Goal: Use online tool/utility: Utilize a website feature to perform a specific function

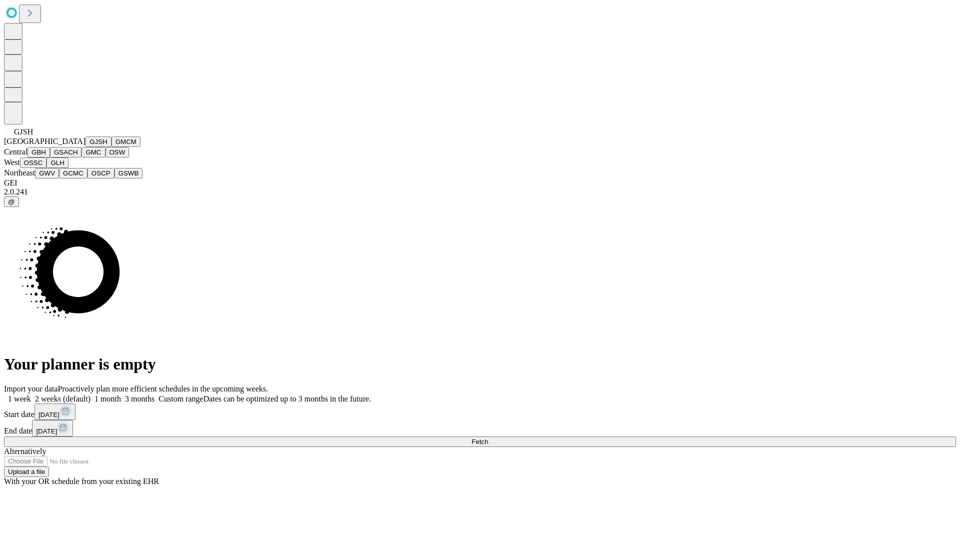
click at [85, 147] on button "GJSH" at bounding box center [98, 141] width 26 height 10
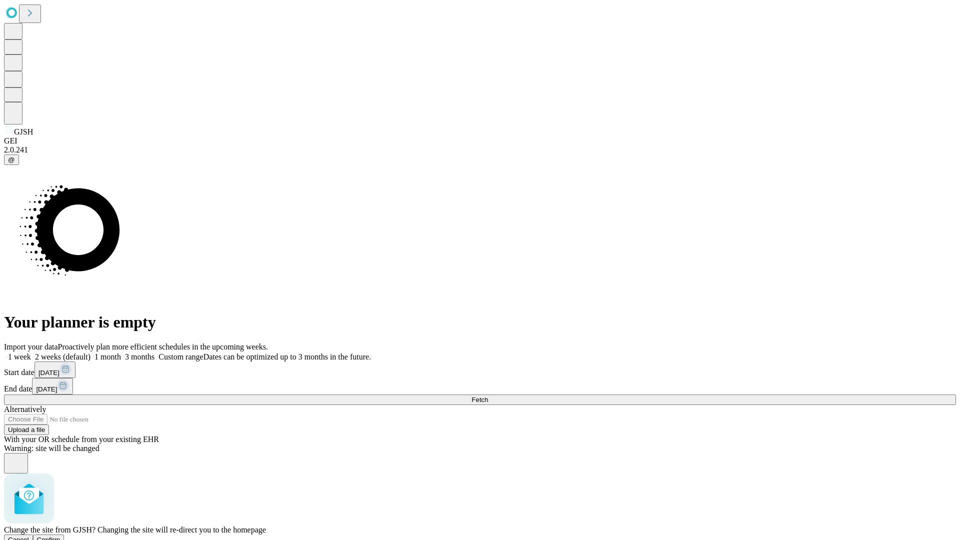
click at [60, 536] on span "Confirm" at bounding box center [48, 539] width 23 height 7
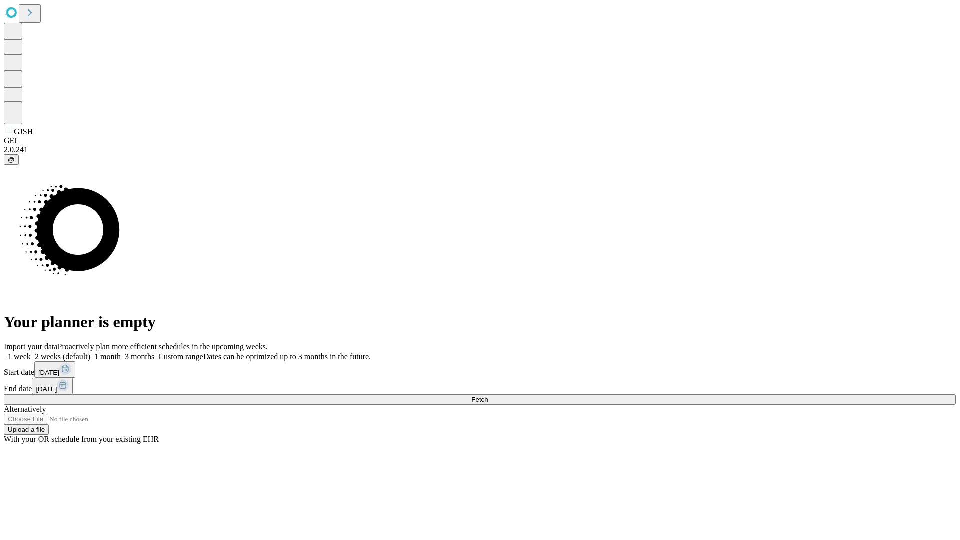
click at [121, 352] on label "1 month" at bounding box center [105, 356] width 30 height 8
click at [488, 396] on span "Fetch" at bounding box center [479, 399] width 16 height 7
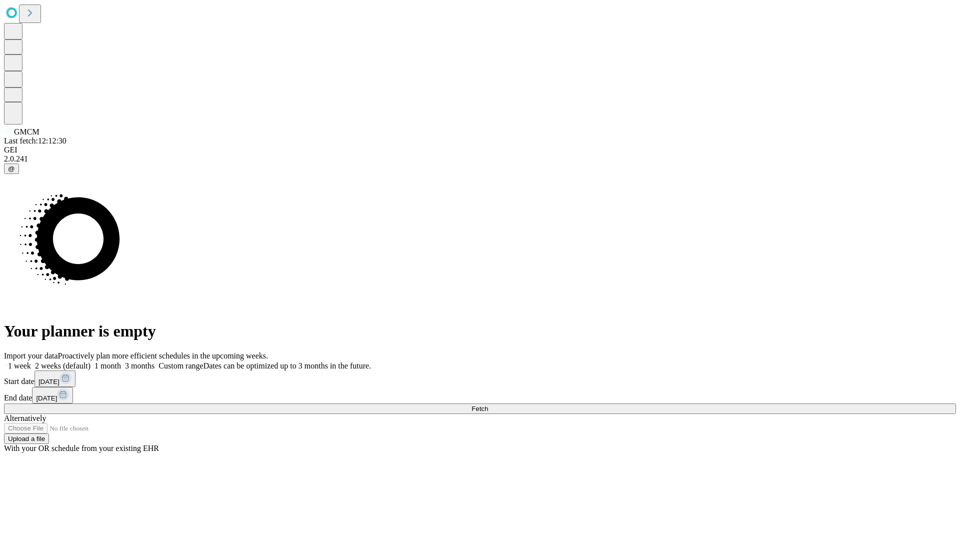
click at [121, 361] on label "1 month" at bounding box center [105, 365] width 30 height 8
click at [488, 405] on span "Fetch" at bounding box center [479, 408] width 16 height 7
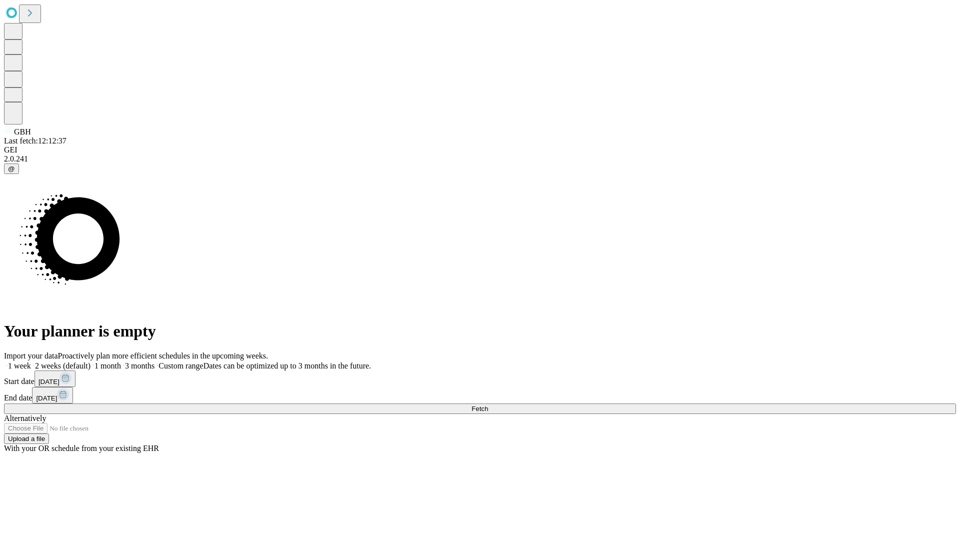
click at [121, 361] on label "1 month" at bounding box center [105, 365] width 30 height 8
click at [488, 405] on span "Fetch" at bounding box center [479, 408] width 16 height 7
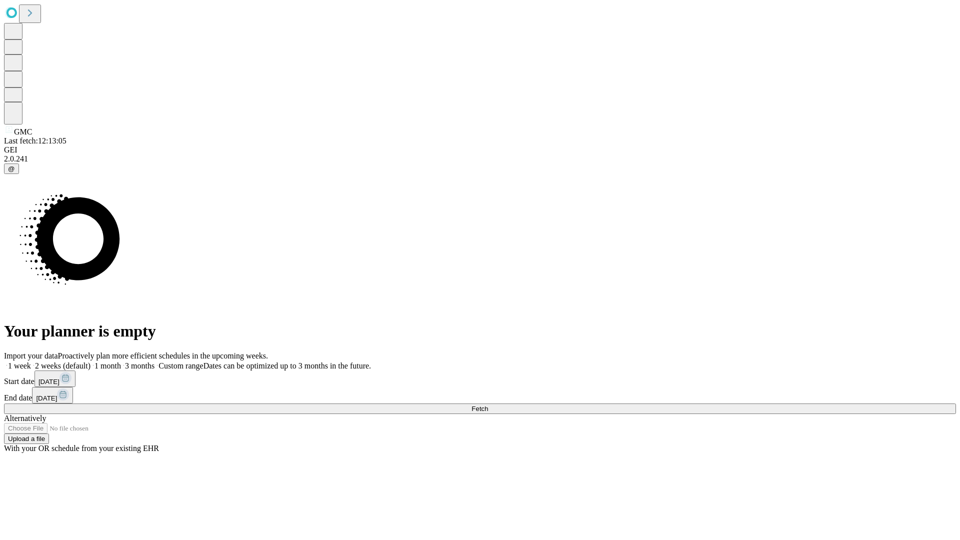
click at [121, 361] on label "1 month" at bounding box center [105, 365] width 30 height 8
click at [488, 405] on span "Fetch" at bounding box center [479, 408] width 16 height 7
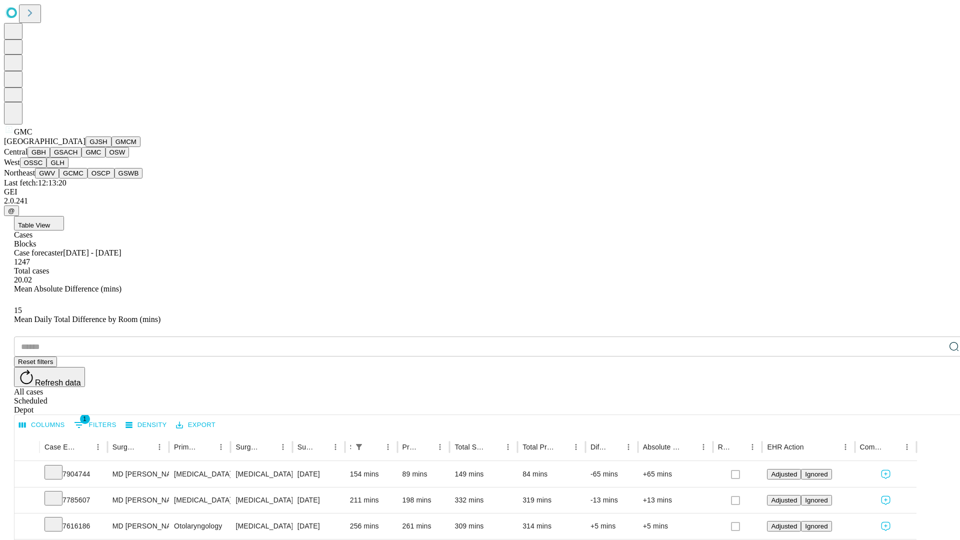
click at [105, 157] on button "OSW" at bounding box center [117, 152] width 24 height 10
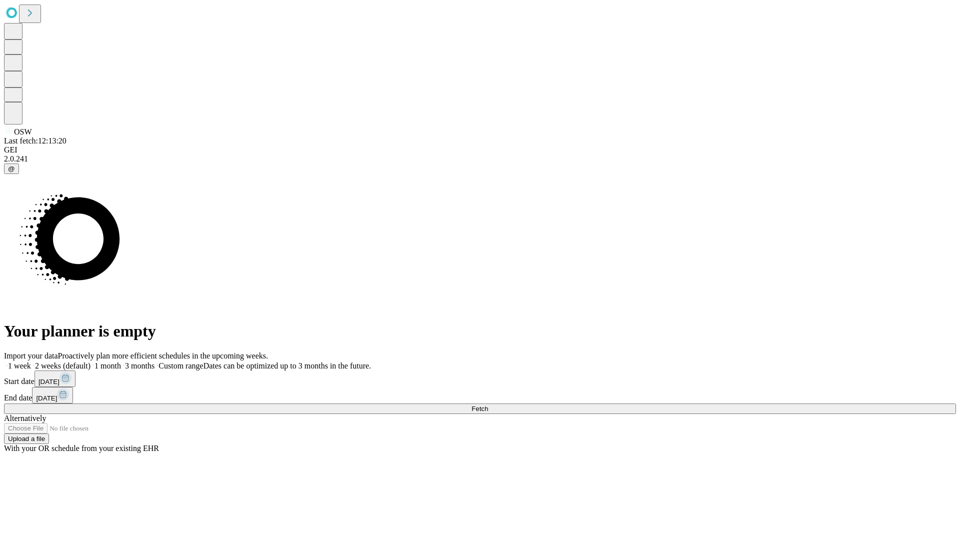
click at [121, 361] on label "1 month" at bounding box center [105, 365] width 30 height 8
click at [488, 405] on span "Fetch" at bounding box center [479, 408] width 16 height 7
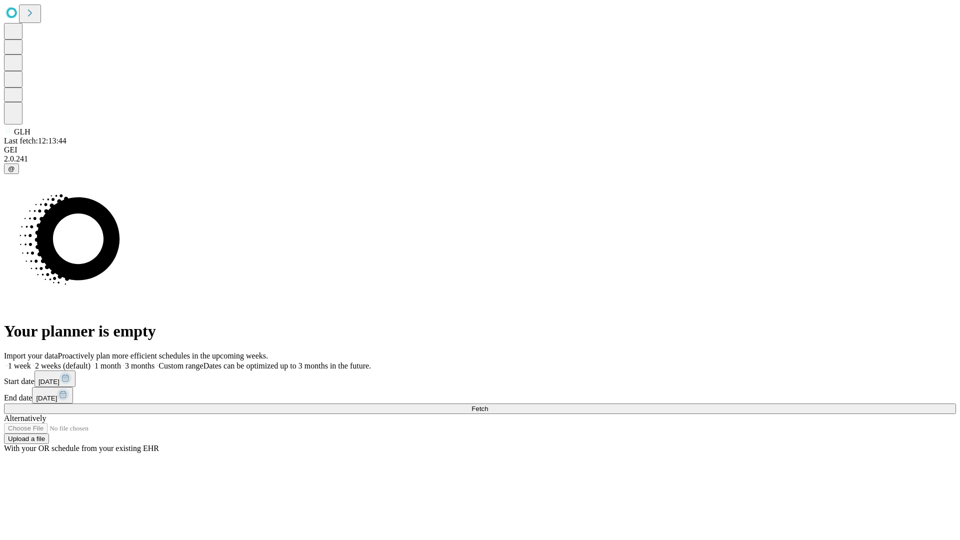
click at [488, 405] on span "Fetch" at bounding box center [479, 408] width 16 height 7
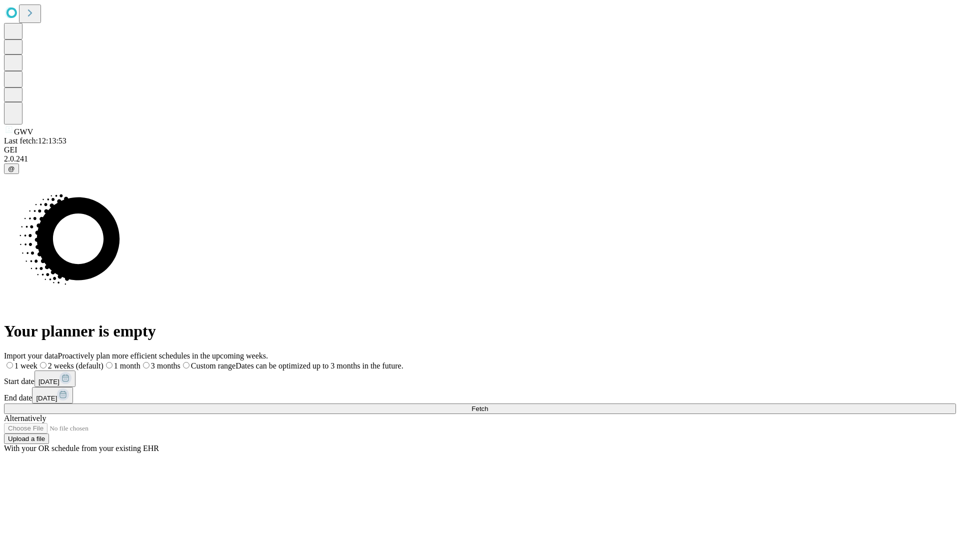
click at [140, 361] on label "1 month" at bounding box center [121, 365] width 37 height 8
click at [488, 405] on span "Fetch" at bounding box center [479, 408] width 16 height 7
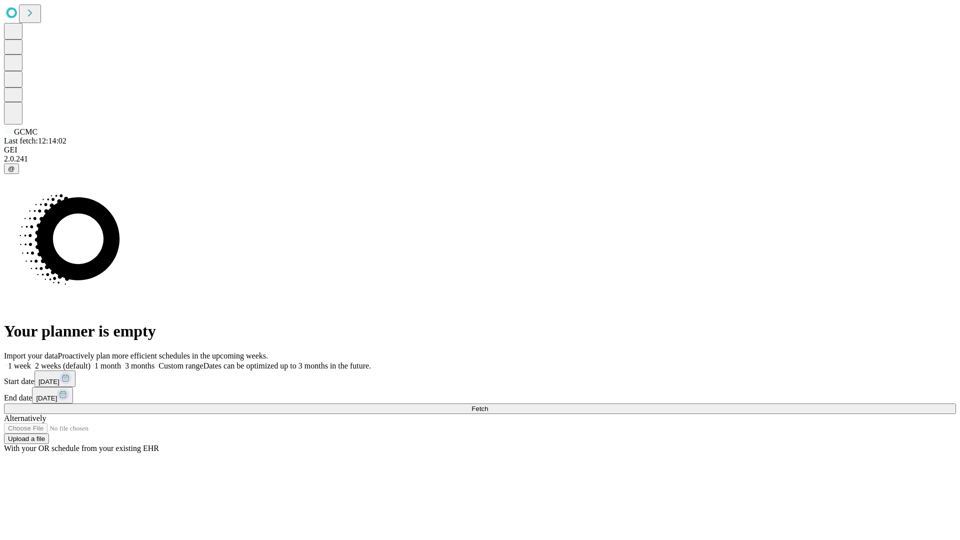
click at [121, 361] on label "1 month" at bounding box center [105, 365] width 30 height 8
click at [488, 405] on span "Fetch" at bounding box center [479, 408] width 16 height 7
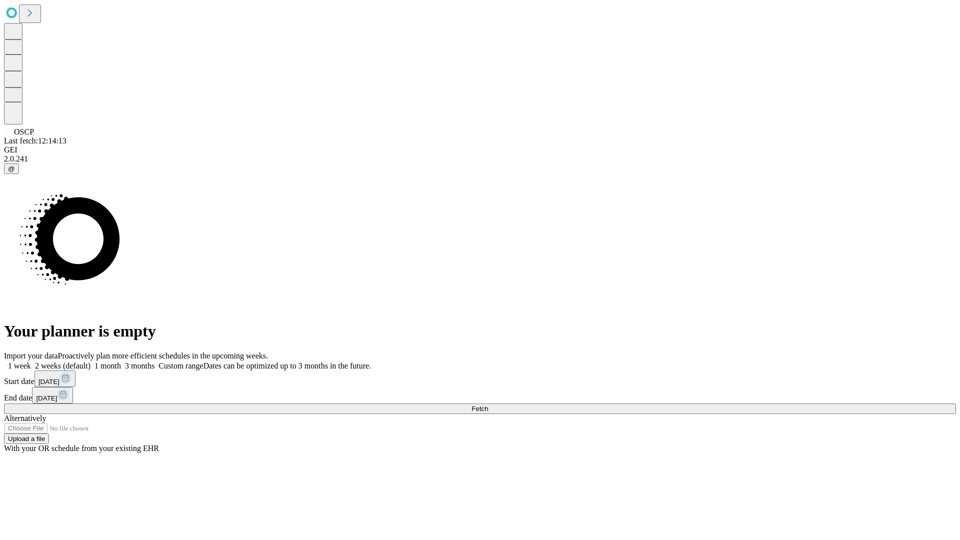
click at [121, 361] on label "1 month" at bounding box center [105, 365] width 30 height 8
click at [488, 405] on span "Fetch" at bounding box center [479, 408] width 16 height 7
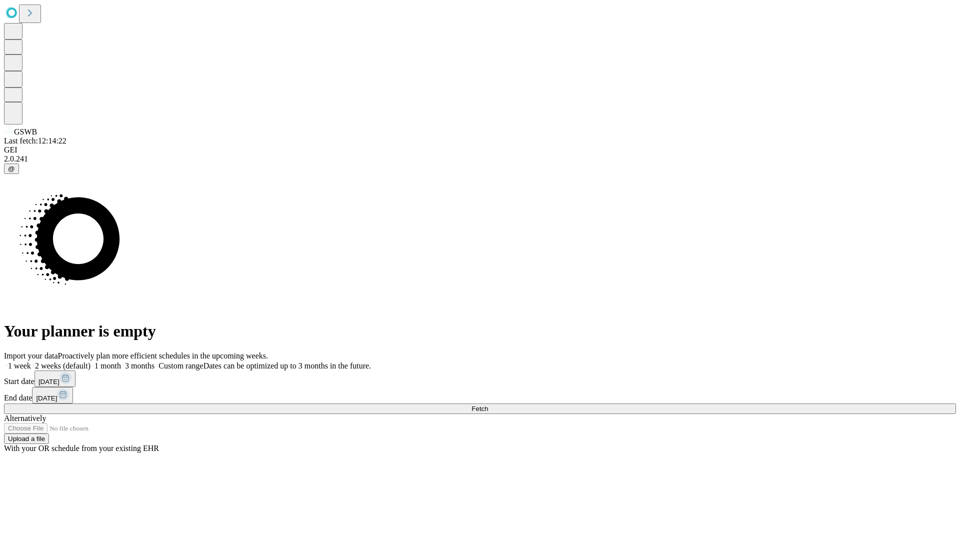
click at [121, 361] on label "1 month" at bounding box center [105, 365] width 30 height 8
click at [488, 405] on span "Fetch" at bounding box center [479, 408] width 16 height 7
